Goal: Task Accomplishment & Management: Manage account settings

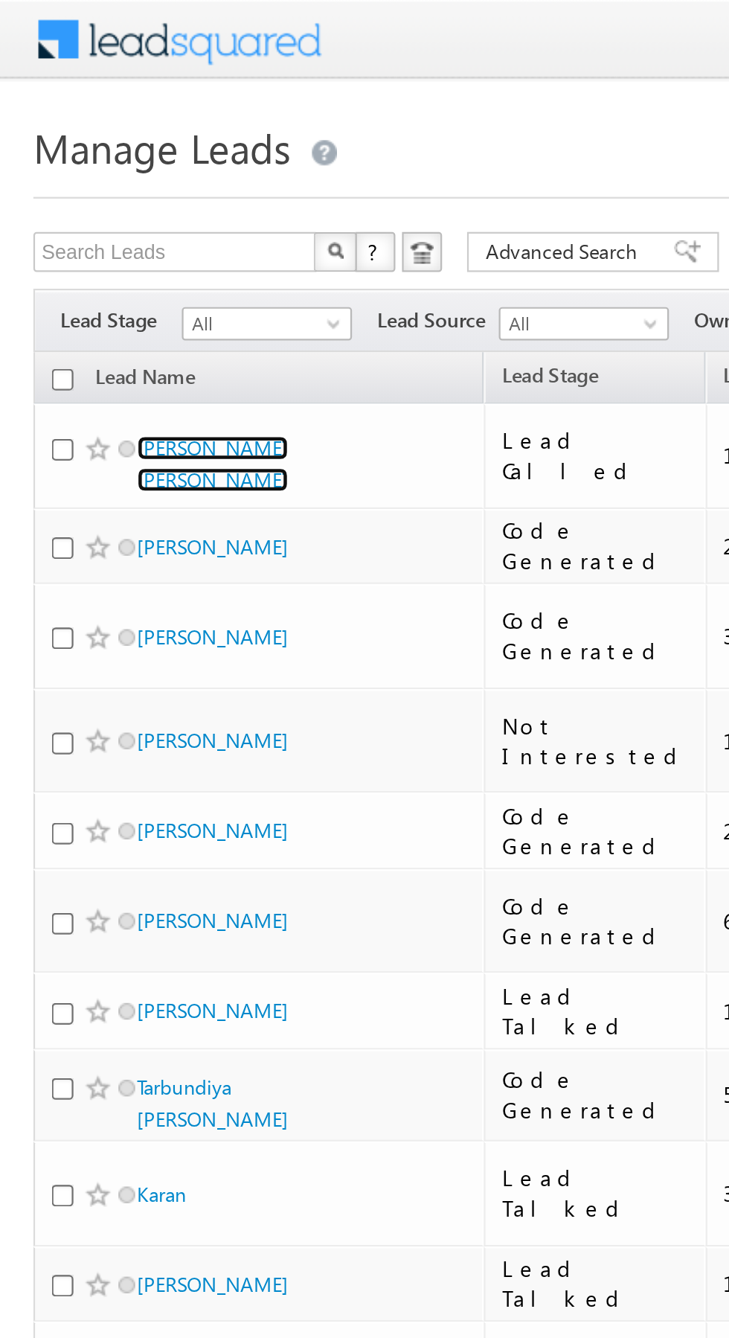
click at [124, 195] on link "[PERSON_NAME] [PERSON_NAME]" at bounding box center [95, 206] width 68 height 25
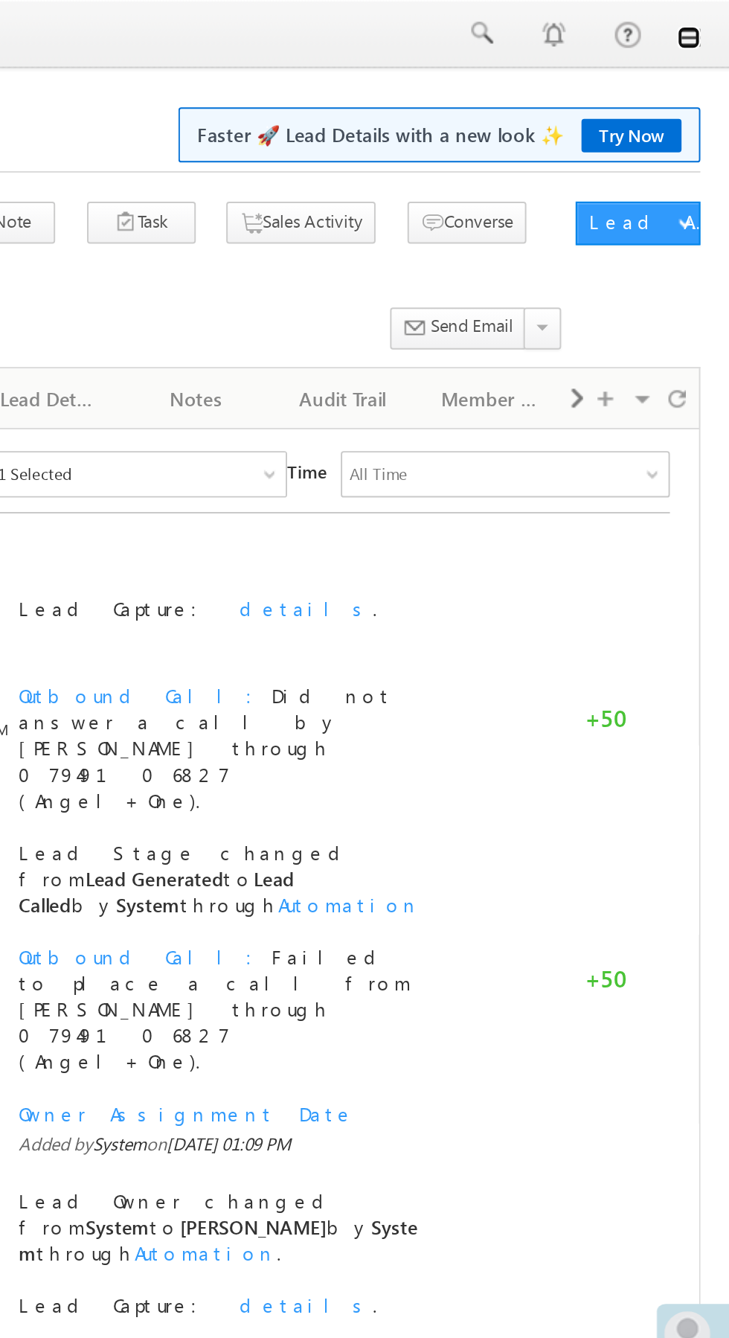
click at [708, 24] on link at bounding box center [708, 19] width 12 height 12
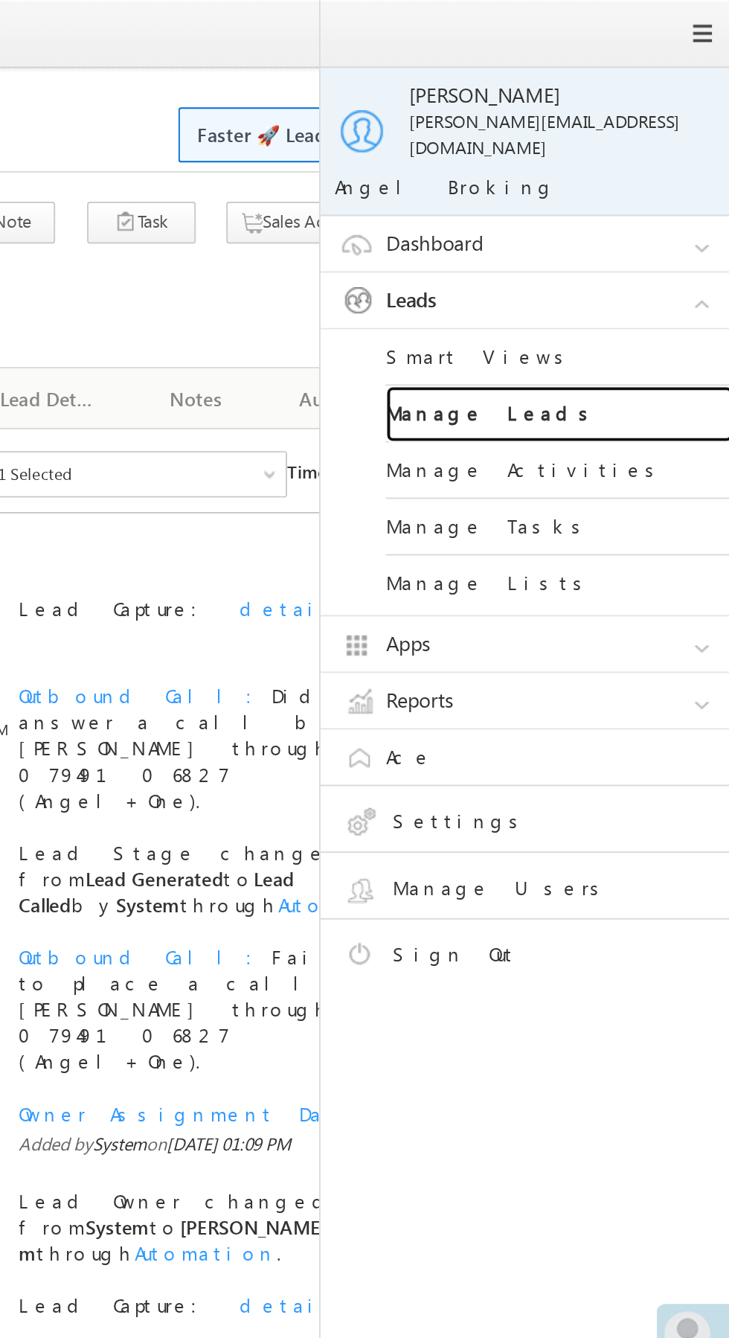
click at [658, 204] on link "Manage Leads" at bounding box center [642, 212] width 179 height 29
